Goal: Task Accomplishment & Management: Manage account settings

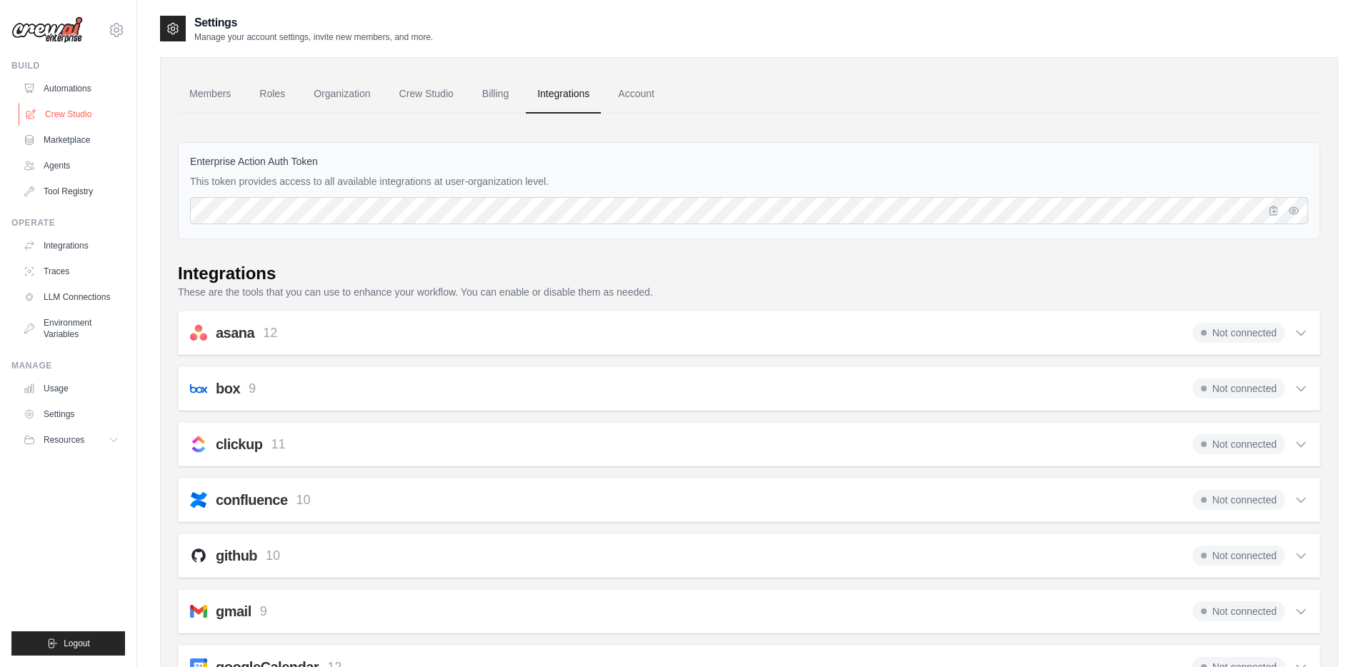
click at [69, 114] on link "Crew Studio" at bounding box center [73, 114] width 108 height 23
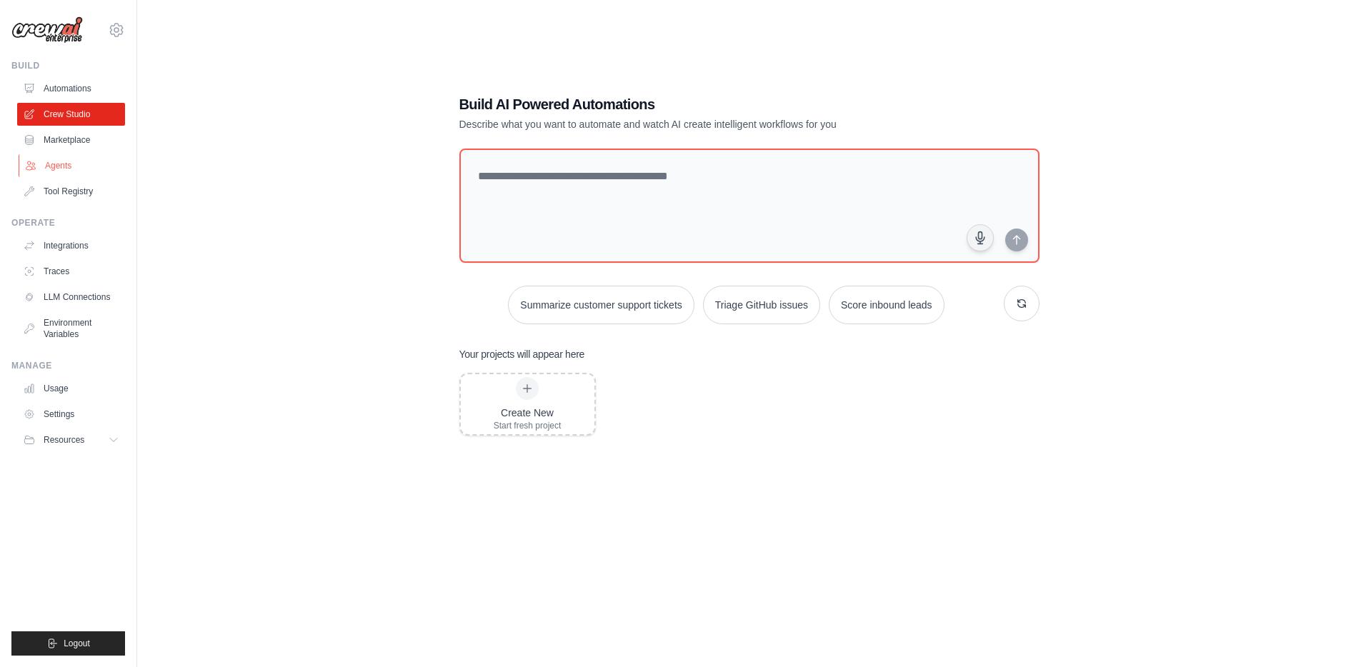
click at [60, 164] on link "Agents" at bounding box center [73, 165] width 108 height 23
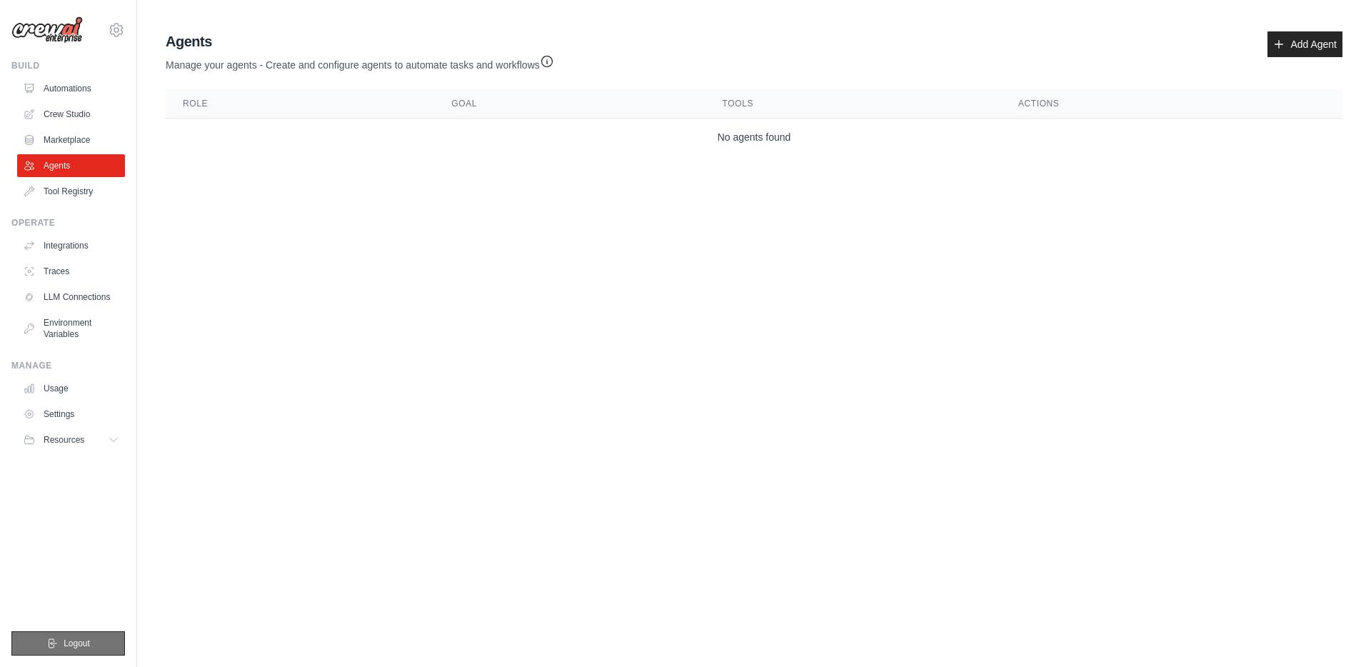
click at [71, 639] on span "Logout" at bounding box center [77, 643] width 26 height 11
